Goal: Task Accomplishment & Management: Use online tool/utility

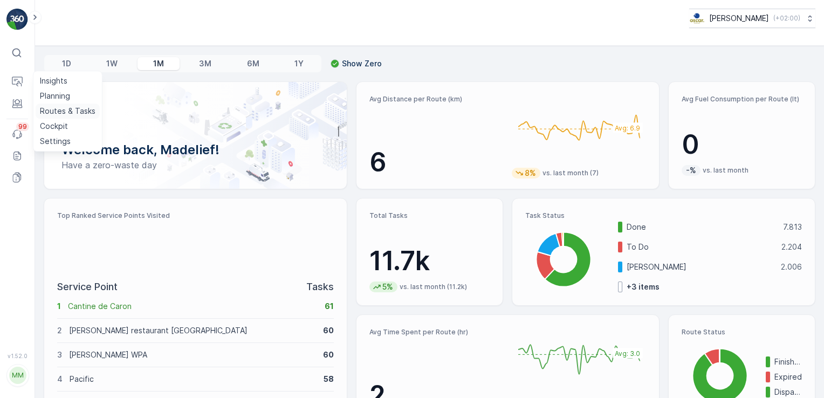
click at [37, 107] on link "Routes & Tasks" at bounding box center [68, 111] width 64 height 15
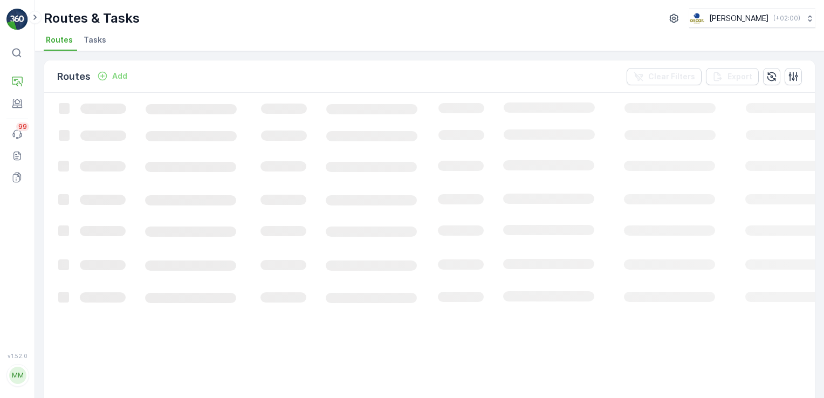
click at [99, 36] on span "Tasks" at bounding box center [95, 40] width 23 height 11
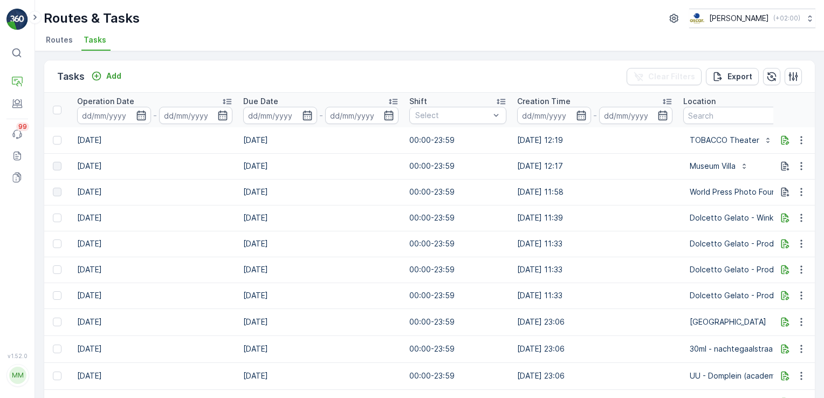
scroll to position [0, 640]
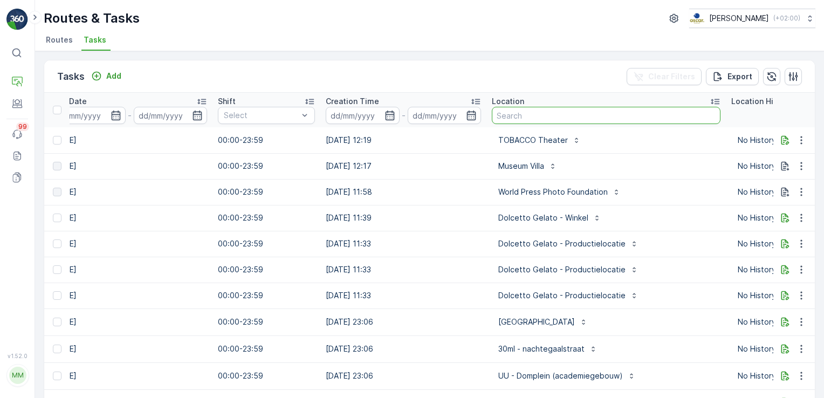
click at [523, 113] on input "text" at bounding box center [606, 115] width 229 height 17
type input "esh pitabar"
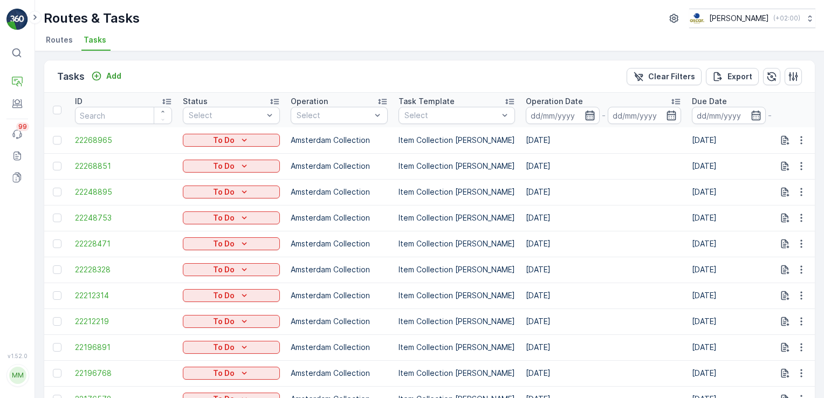
click at [585, 112] on icon "button" at bounding box center [590, 115] width 11 height 11
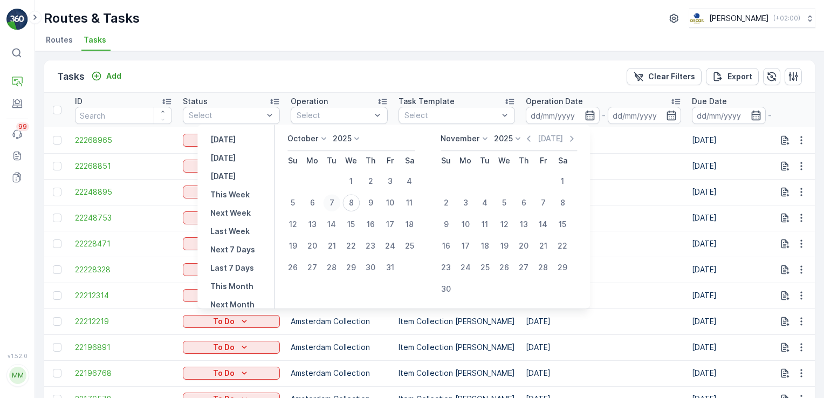
click at [340, 206] on div "7" at bounding box center [331, 202] width 17 height 17
type input "[DATE]"
click at [337, 197] on div "7" at bounding box center [331, 202] width 17 height 17
type input "[DATE]"
click at [585, 85] on div "Tasks Add Clear Filters Export" at bounding box center [429, 76] width 771 height 32
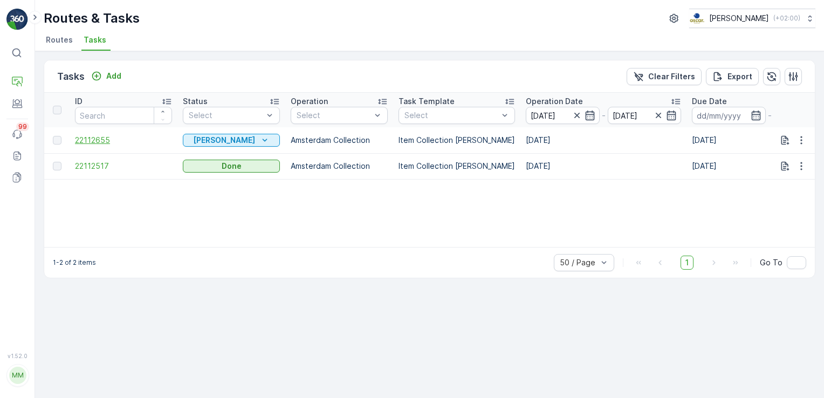
click at [94, 141] on span "22112655" at bounding box center [123, 140] width 97 height 11
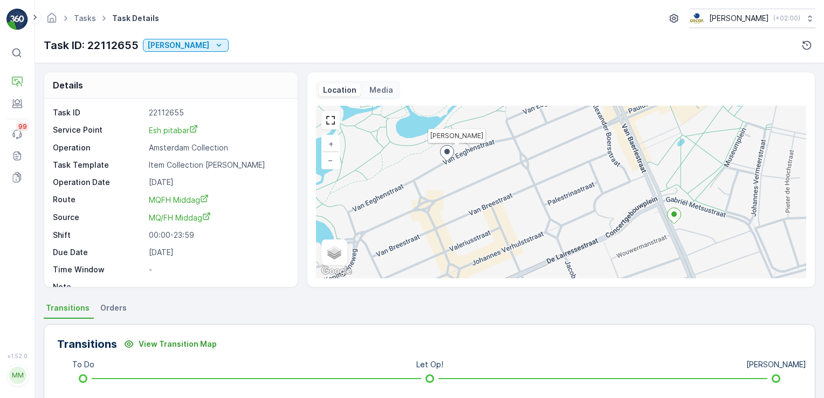
click at [369, 92] on p "Media" at bounding box center [381, 90] width 24 height 11
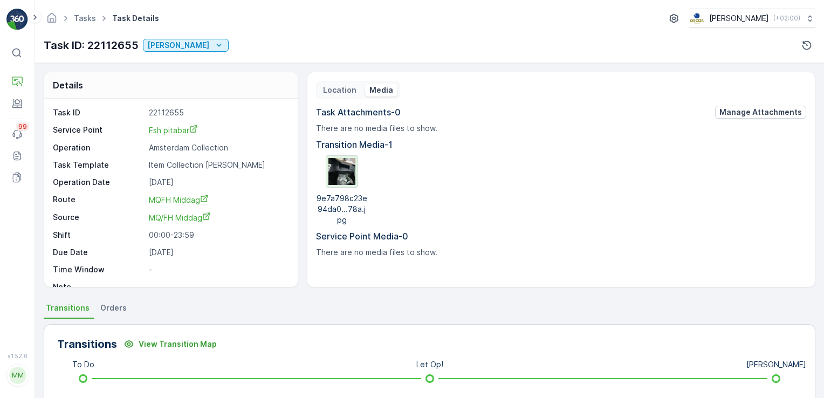
click at [343, 173] on img at bounding box center [342, 171] width 27 height 27
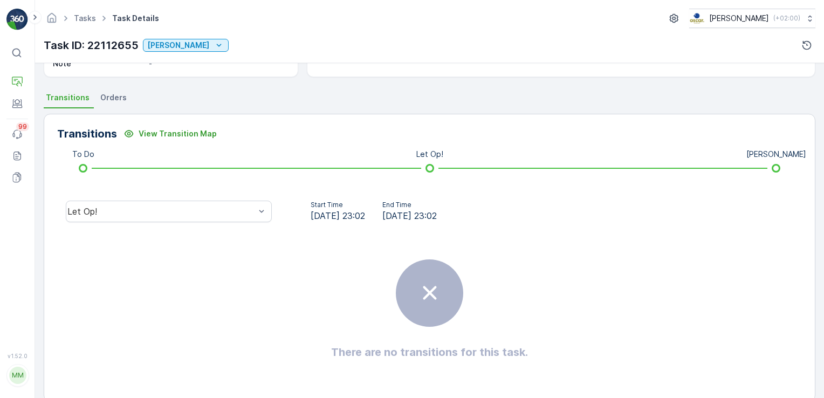
scroll to position [211, 0]
click at [104, 100] on span "Orders" at bounding box center [113, 97] width 26 height 11
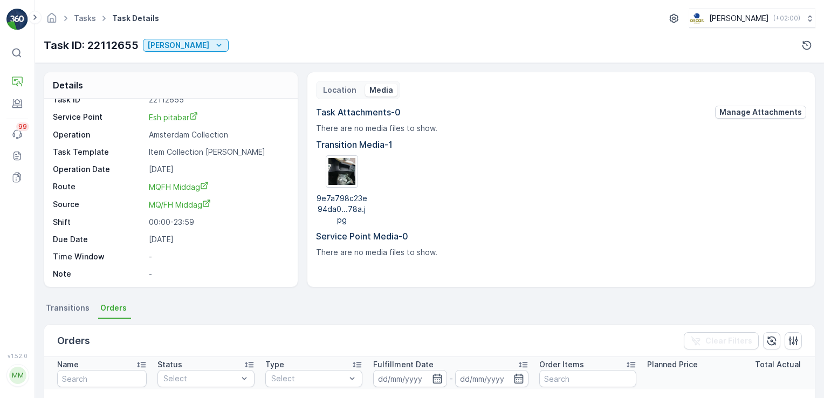
click at [67, 305] on span "Transitions" at bounding box center [68, 308] width 44 height 11
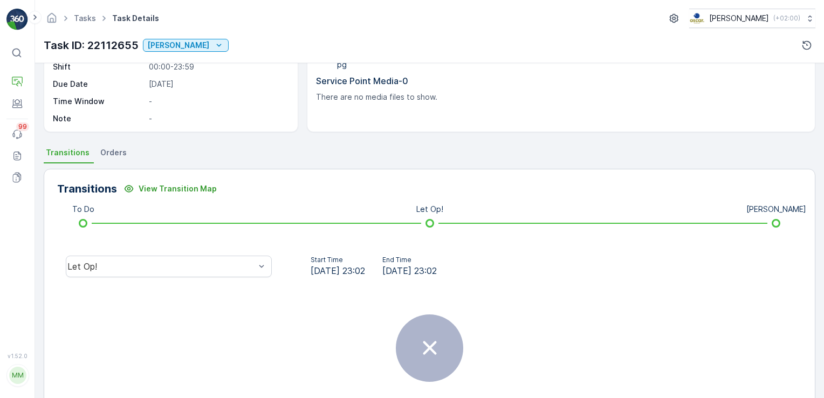
scroll to position [166, 0]
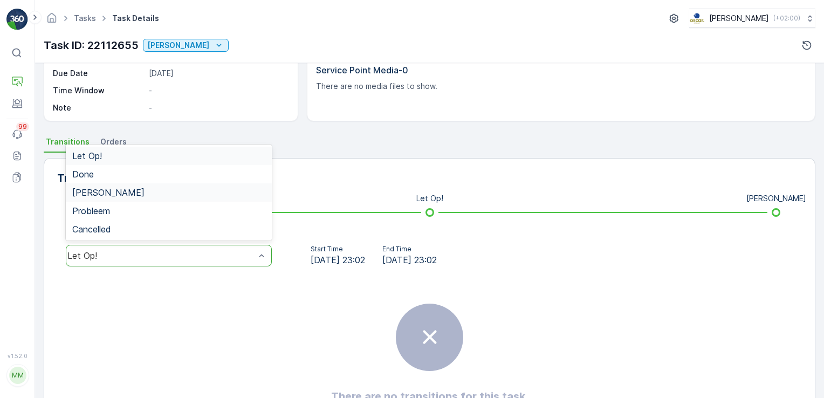
click at [157, 194] on div "[PERSON_NAME]" at bounding box center [168, 193] width 193 height 10
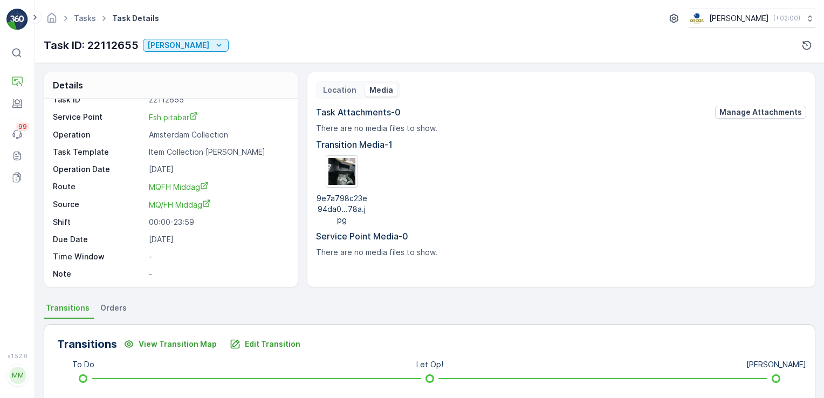
scroll to position [0, 0]
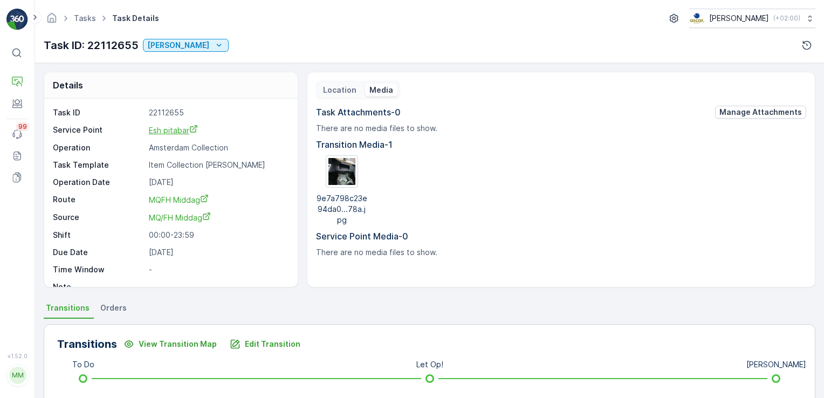
click at [168, 132] on span "Esh pitabar" at bounding box center [173, 130] width 49 height 9
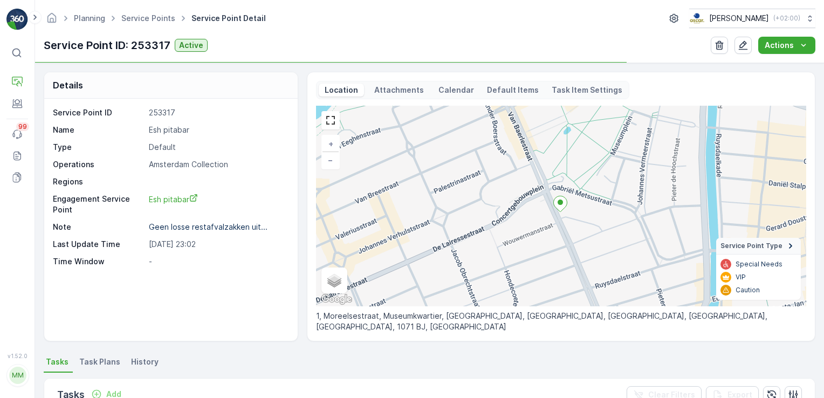
scroll to position [147, 0]
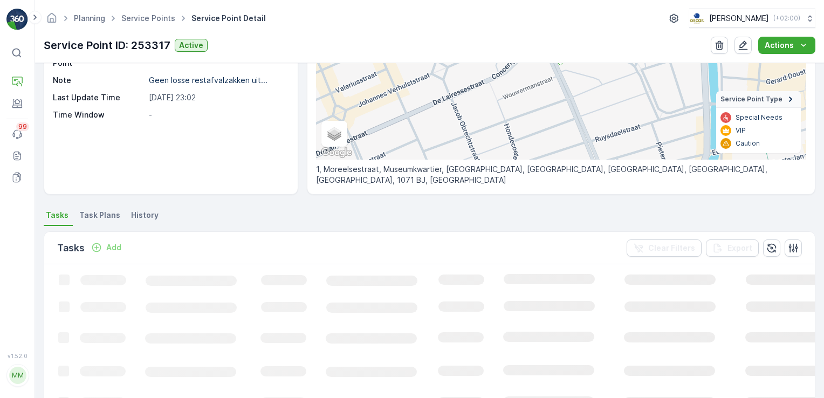
click at [90, 214] on span "Task Plans" at bounding box center [99, 215] width 41 height 11
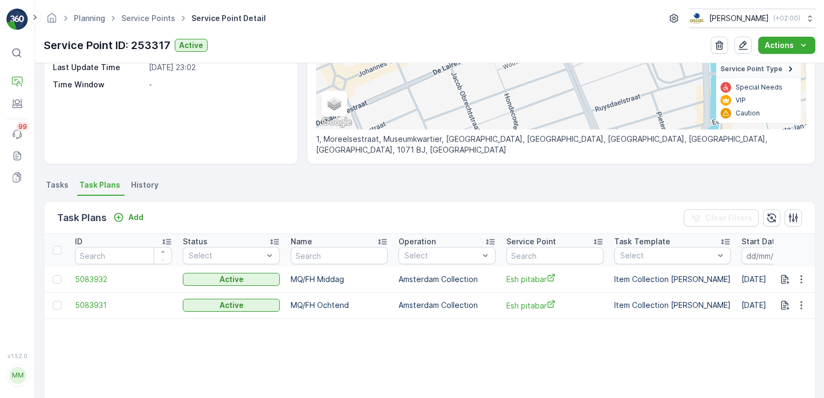
scroll to position [177, 0]
click at [52, 184] on span "Tasks" at bounding box center [57, 185] width 23 height 11
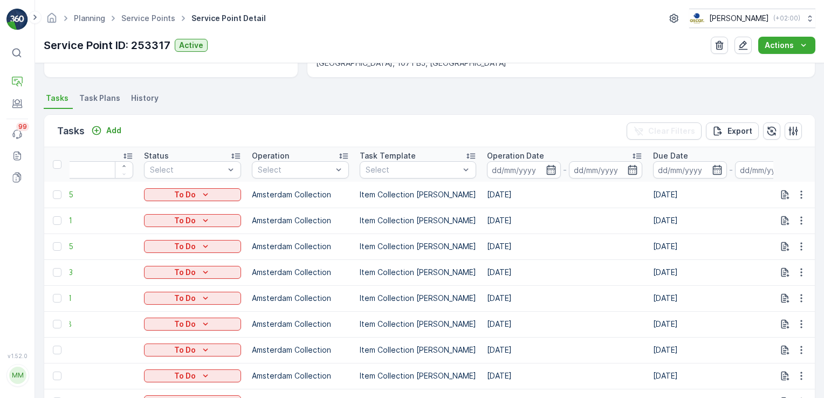
scroll to position [200, 0]
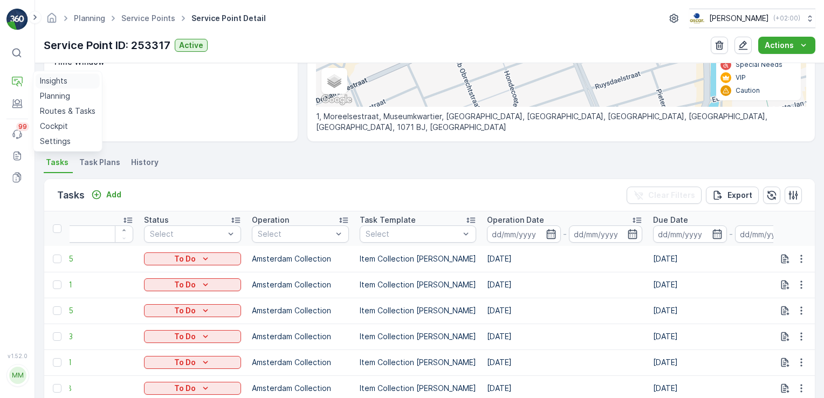
click at [58, 79] on p "Insights" at bounding box center [54, 81] width 28 height 11
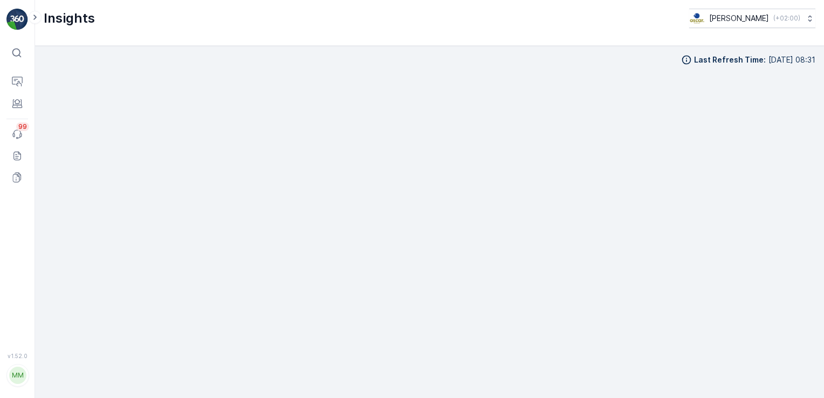
scroll to position [10, 0]
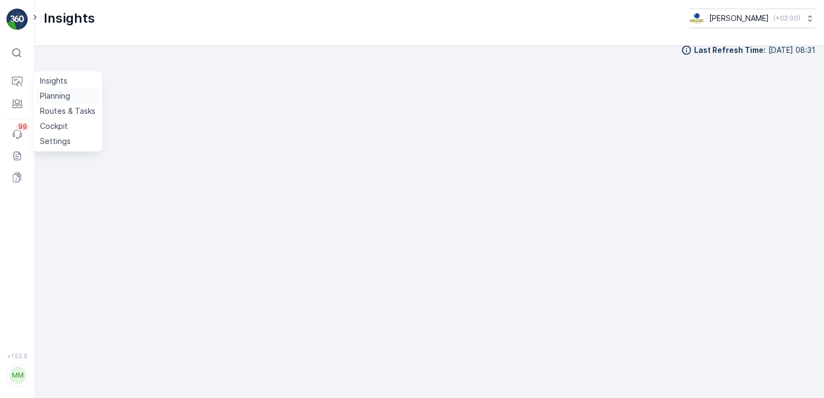
drag, startPoint x: 73, startPoint y: 112, endPoint x: 77, endPoint y: 99, distance: 14.2
click at [73, 112] on p "Routes & Tasks" at bounding box center [68, 111] width 56 height 11
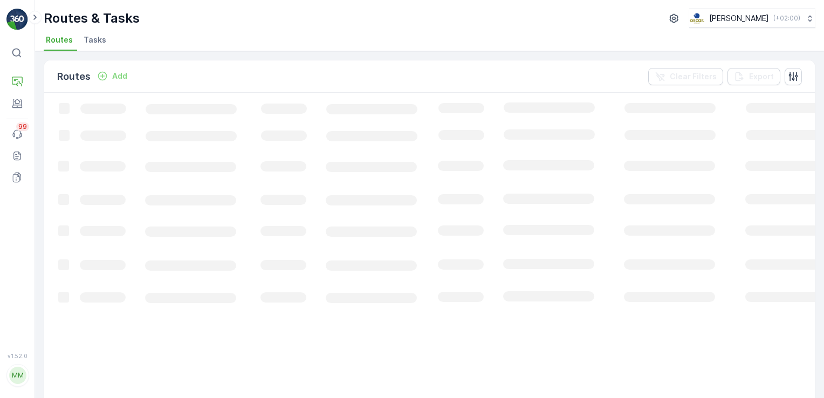
click at [99, 41] on span "Tasks" at bounding box center [95, 40] width 23 height 11
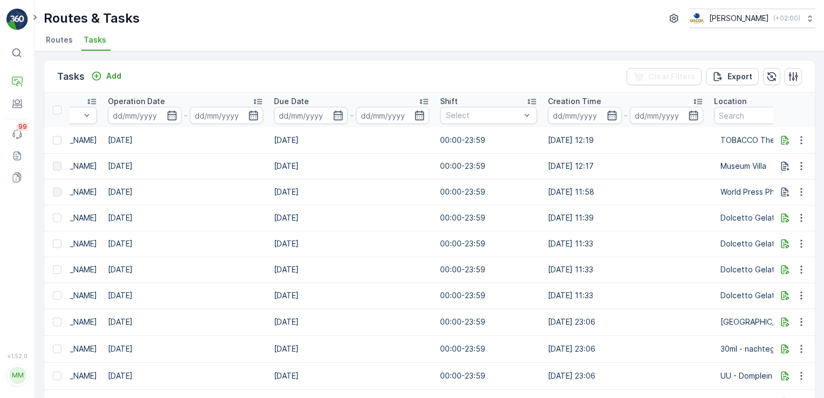
scroll to position [0, 569]
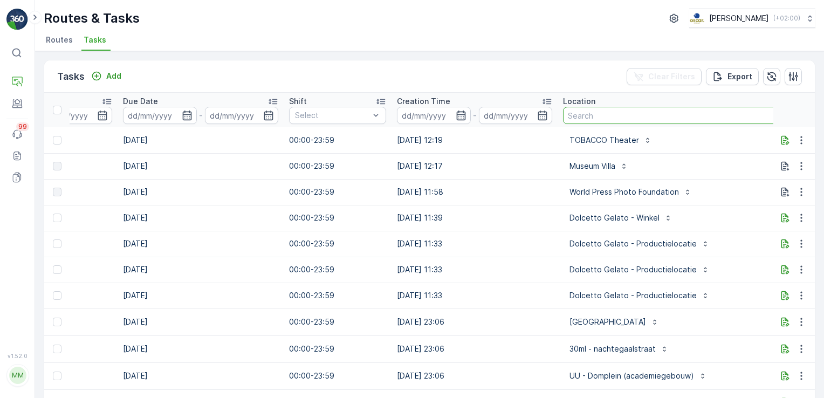
click at [618, 119] on input "text" at bounding box center [677, 115] width 229 height 17
type input "Scheltema"
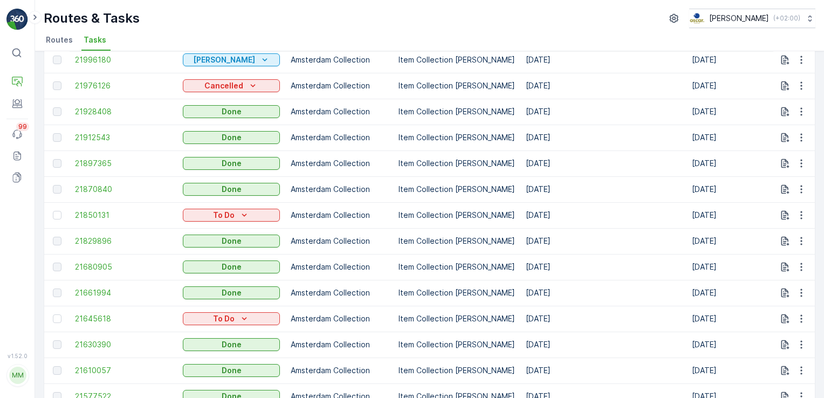
scroll to position [485, 0]
